Goal: Transaction & Acquisition: Purchase product/service

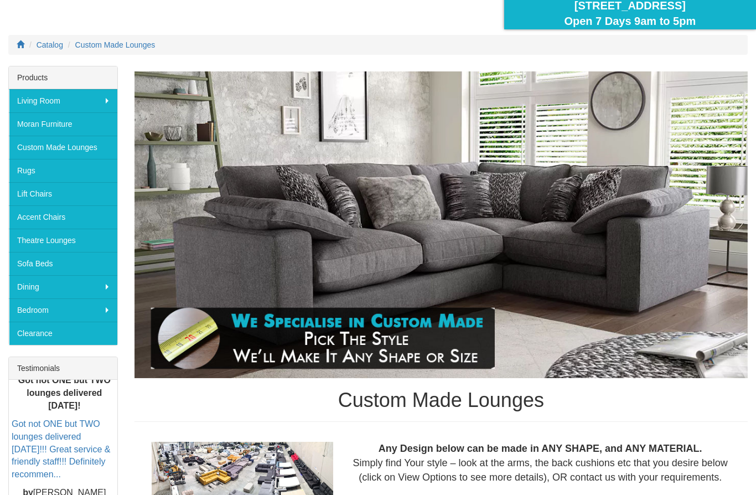
scroll to position [104, 0]
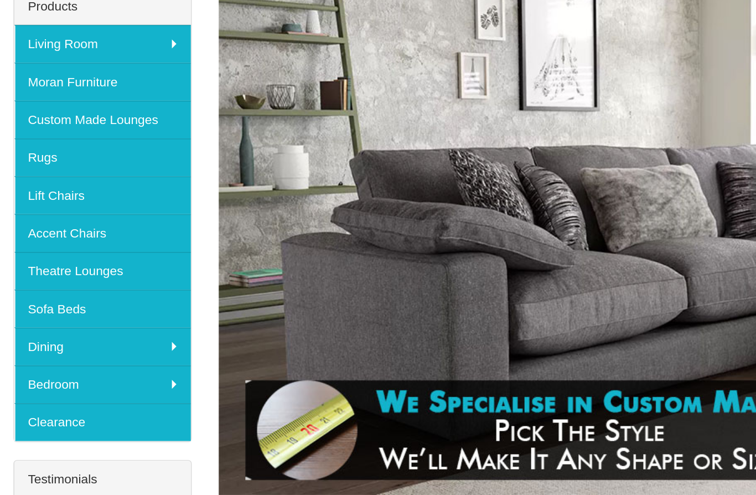
click at [78, 146] on link "Custom Made Lounges" at bounding box center [63, 157] width 109 height 23
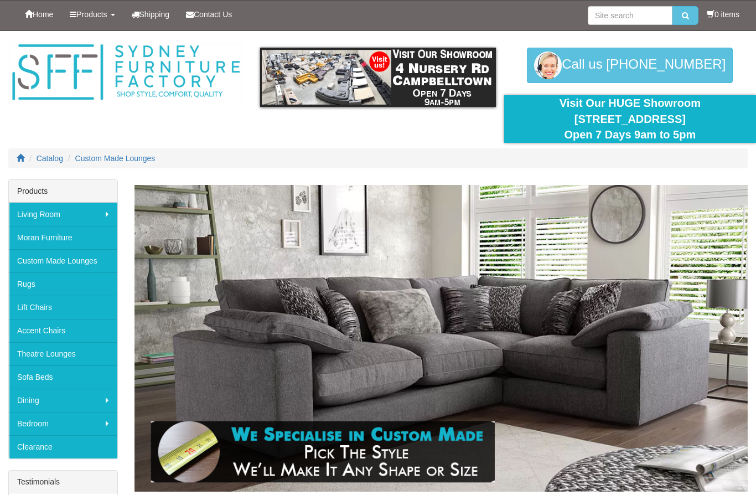
scroll to position [188, 0]
click at [107, 13] on span "Products" at bounding box center [91, 14] width 30 height 9
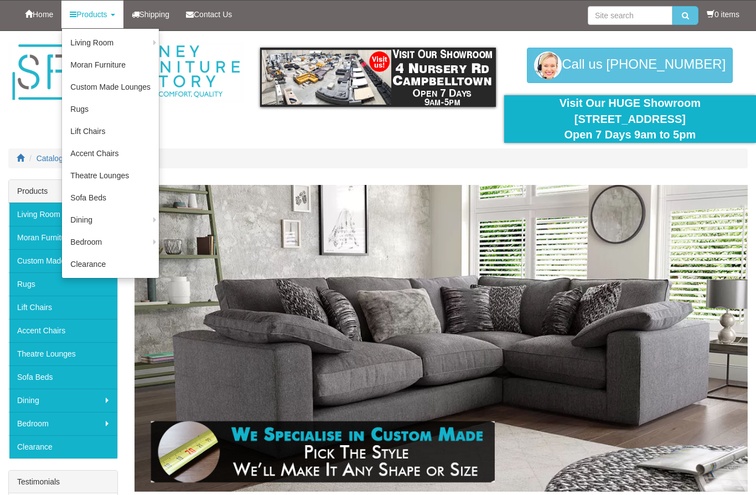
click at [140, 87] on link "Custom Made Lounges" at bounding box center [110, 87] width 97 height 22
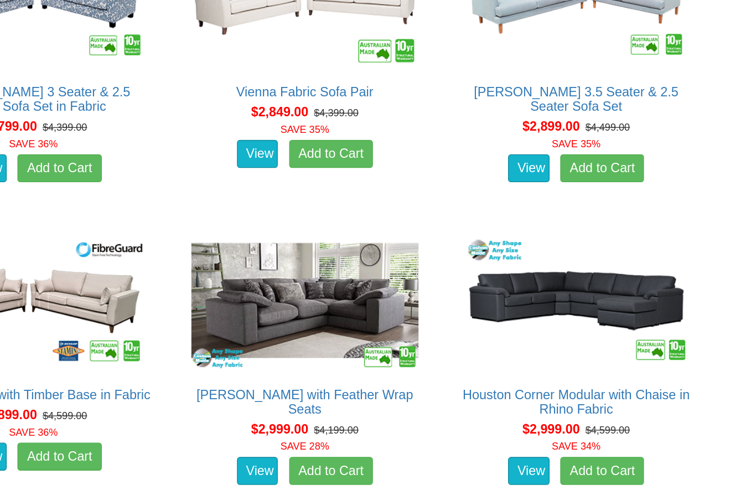
scroll to position [2423, 0]
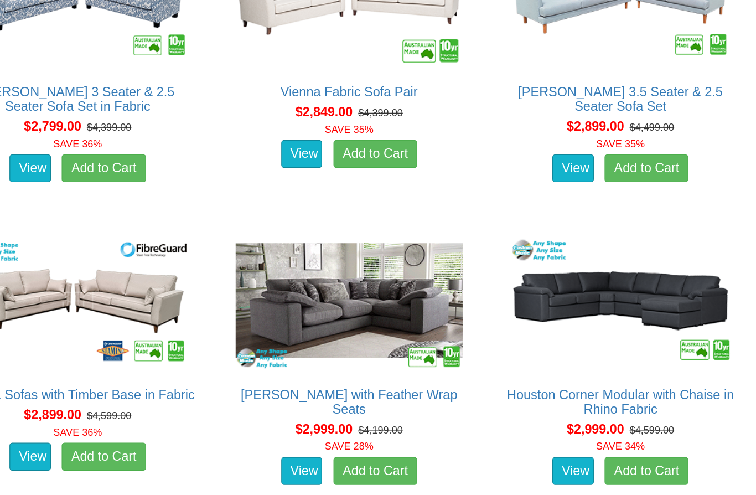
click at [561, 226] on img at bounding box center [651, 233] width 181 height 111
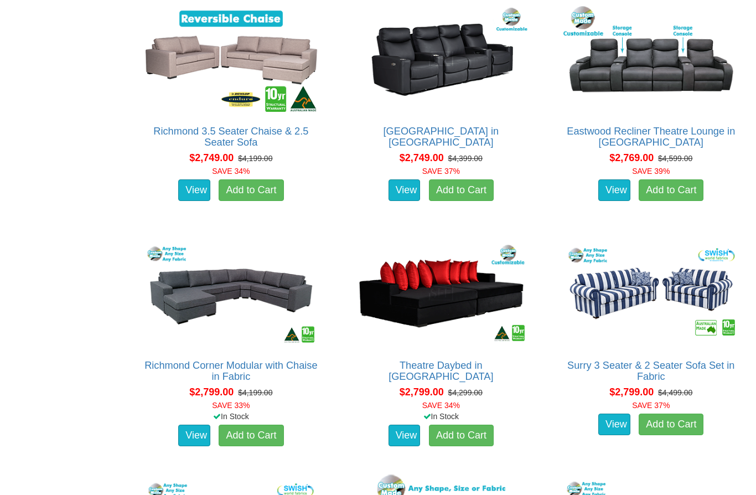
scroll to position [1895, 0]
